Goal: Task Accomplishment & Management: Manage account settings

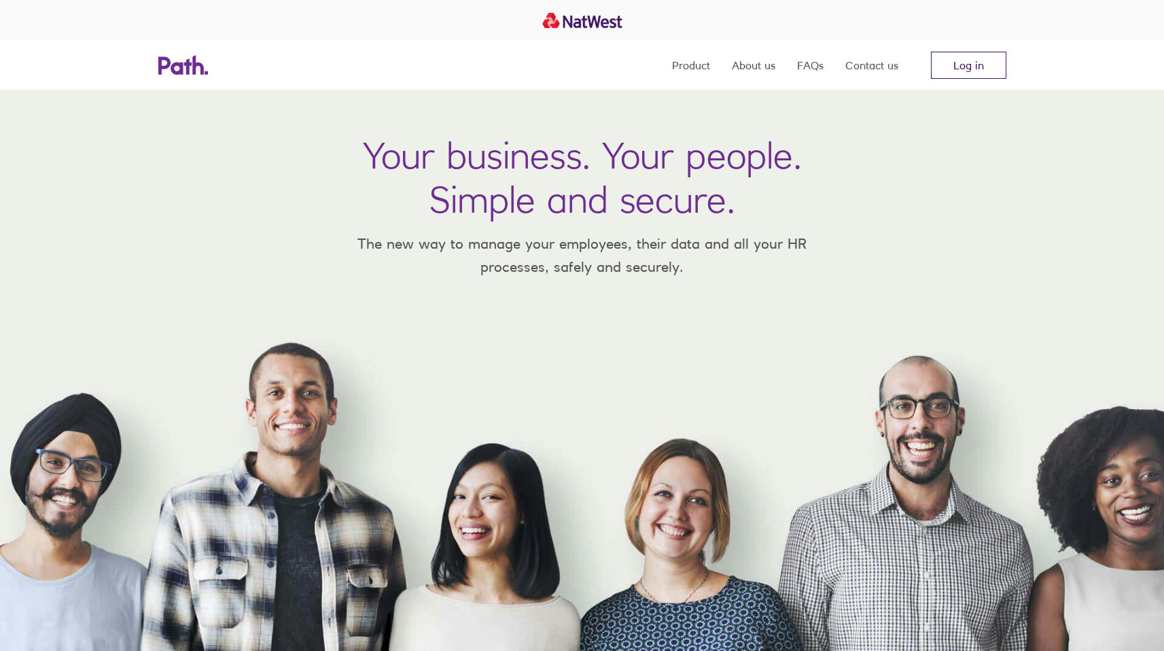
click at [980, 73] on link "Log in" at bounding box center [968, 65] width 75 height 27
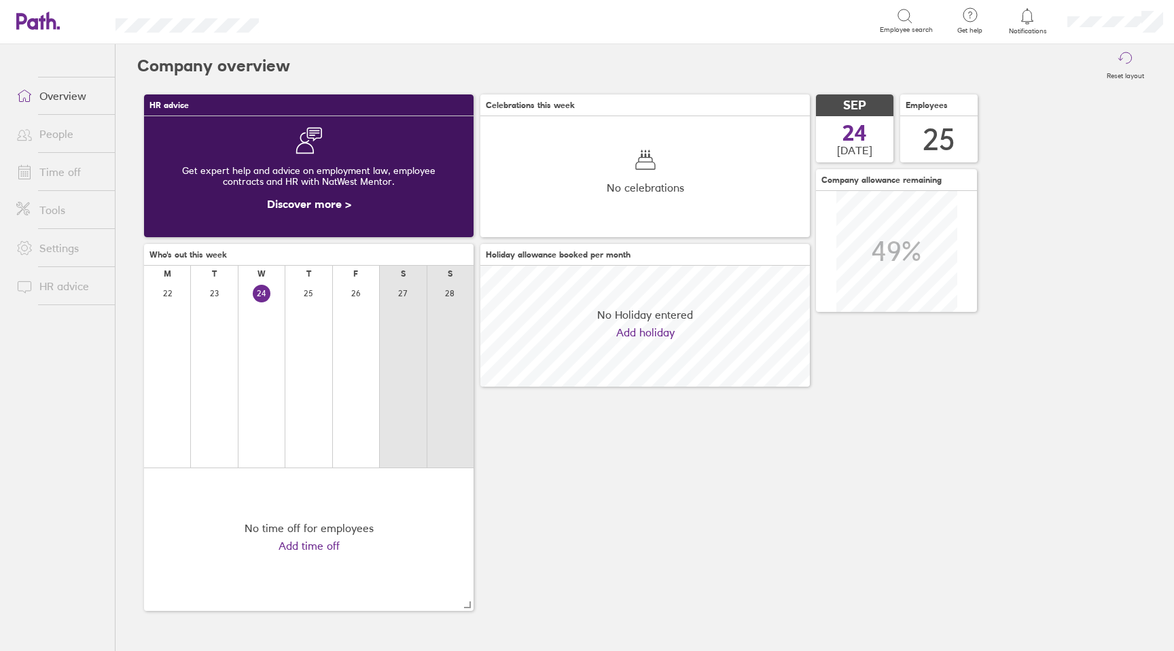
scroll to position [121, 329]
click at [388, 29] on div "Search" at bounding box center [584, 20] width 591 height 21
click at [281, 20] on div "0 results available. Use Up and Down to choose options, press Enter to select t…" at bounding box center [611, 21] width 660 height 42
click at [309, 20] on div "Search" at bounding box center [313, 20] width 35 height 12
type input "j"
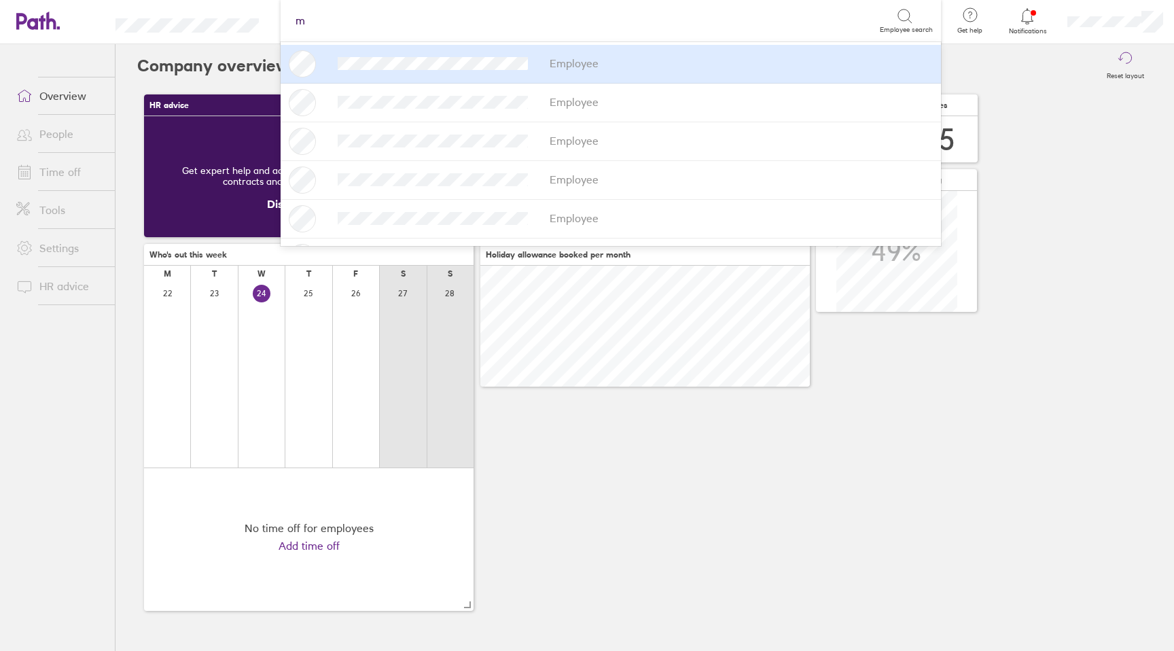
type input "mi"
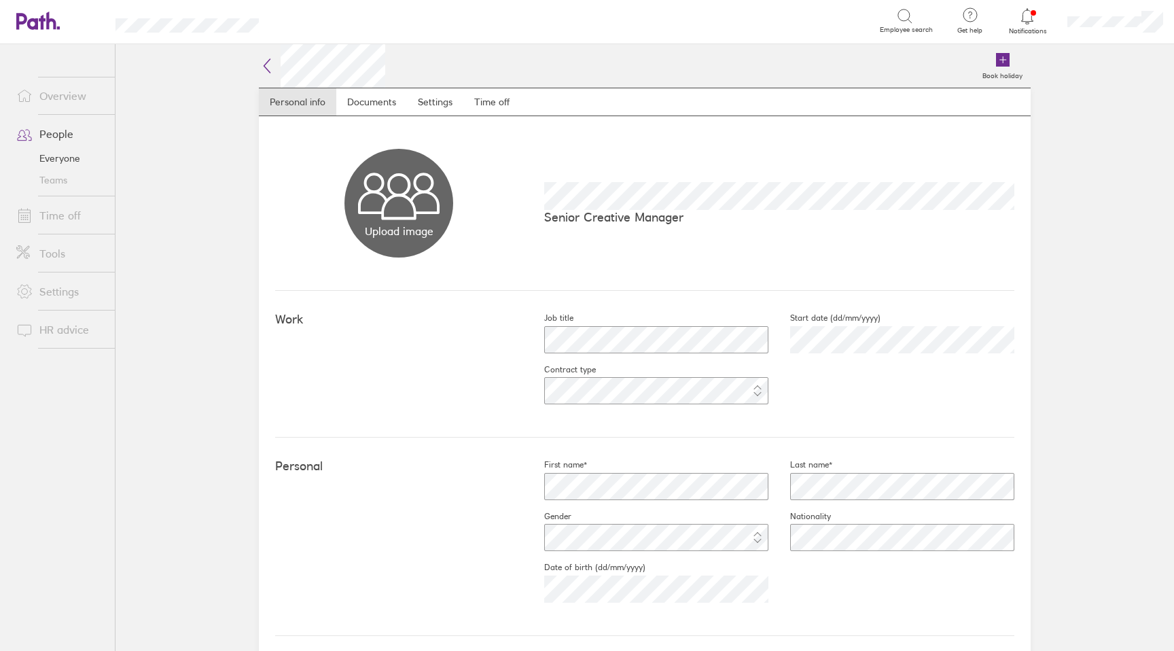
click at [54, 218] on link "Time off" at bounding box center [59, 215] width 109 height 27
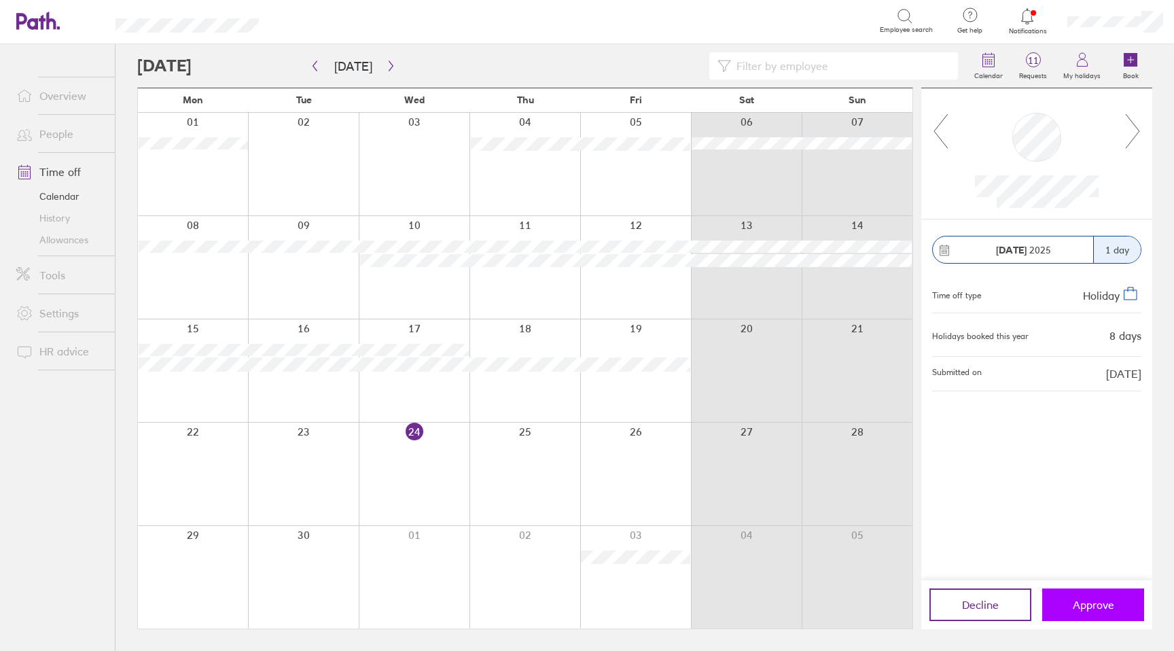
click at [1055, 601] on button "Approve" at bounding box center [1093, 604] width 102 height 33
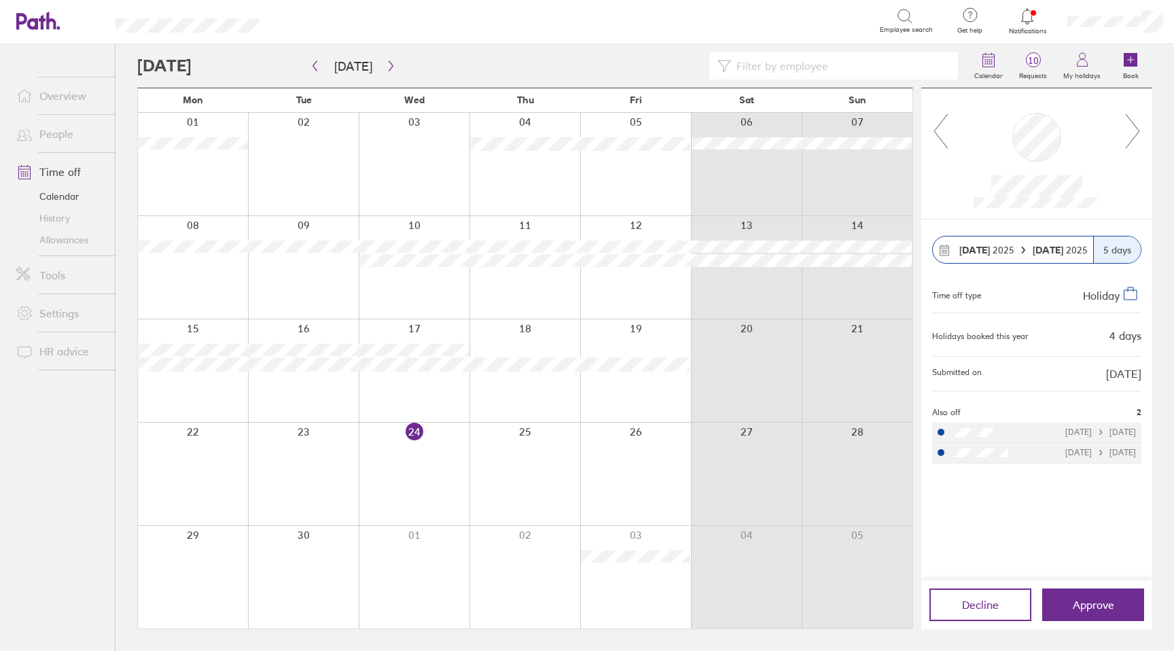
click at [561, 66] on div at bounding box center [551, 65] width 829 height 27
